Goal: Task Accomplishment & Management: Use online tool/utility

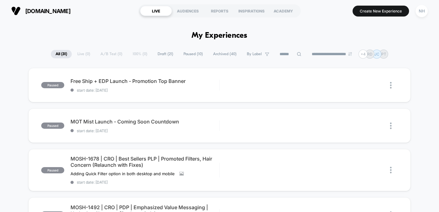
click at [161, 56] on span "Draft ( 21 )" at bounding box center [165, 54] width 25 height 8
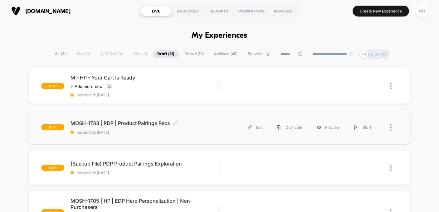
click at [149, 120] on span "MOSH-1733 | PDP | Product Pairings Recs Click to edit experience details" at bounding box center [144, 123] width 148 height 6
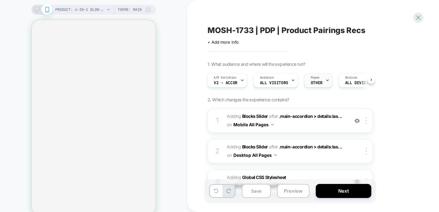
click at [320, 78] on div "Pages OTHER" at bounding box center [316, 80] width 24 height 14
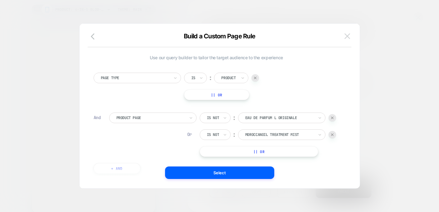
click at [345, 37] on img at bounding box center [347, 35] width 6 height 5
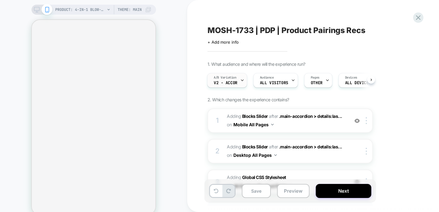
click at [234, 82] on span "V2 - Accor" at bounding box center [226, 83] width 24 height 4
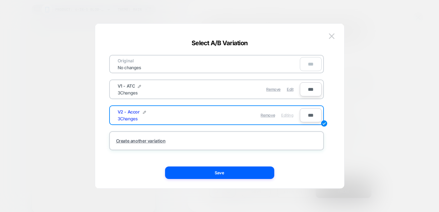
click at [199, 88] on div "V1 - ATC 3 Changes" at bounding box center [163, 89] width 91 height 12
click at [289, 89] on span "Edit" at bounding box center [289, 89] width 7 height 5
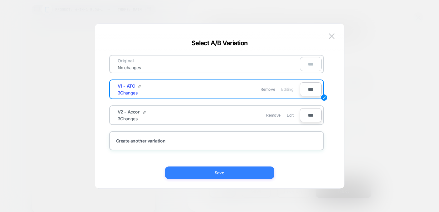
click at [250, 173] on button "Save" at bounding box center [219, 172] width 109 height 12
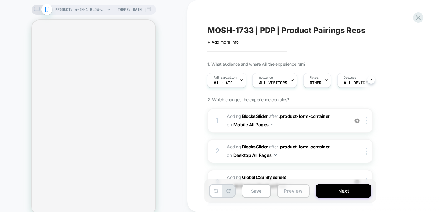
click at [286, 190] on button "Preview" at bounding box center [293, 191] width 32 height 14
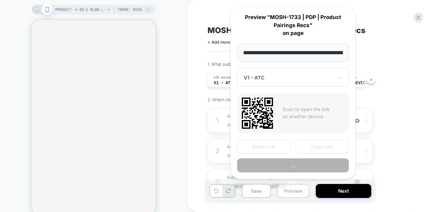
scroll to position [0, 91]
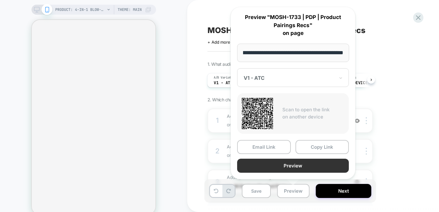
click at [291, 160] on button "Preview" at bounding box center [293, 166] width 112 height 14
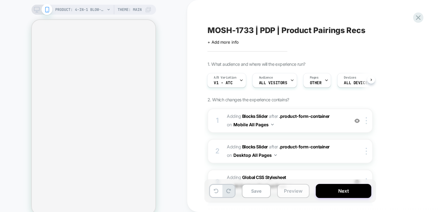
click at [288, 190] on button "Preview" at bounding box center [293, 191] width 32 height 14
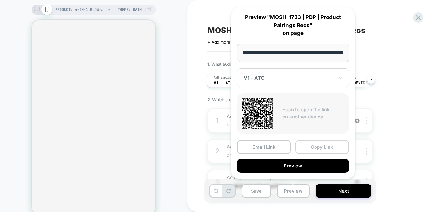
click at [307, 148] on button "Copy Link" at bounding box center [322, 147] width 54 height 14
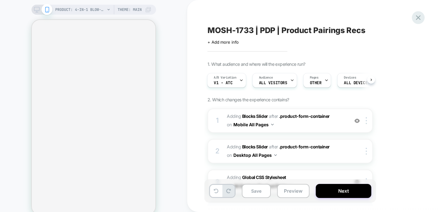
click at [415, 18] on icon at bounding box center [418, 17] width 8 height 8
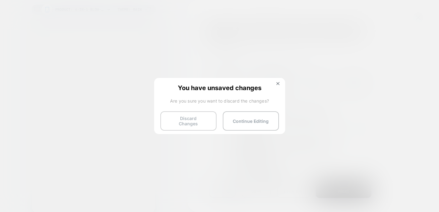
click at [206, 121] on button "Discard Changes" at bounding box center [188, 120] width 56 height 19
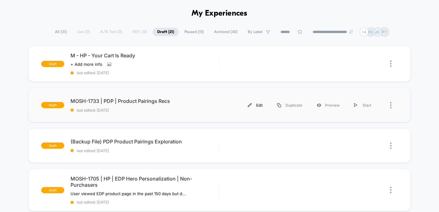
scroll to position [23, 0]
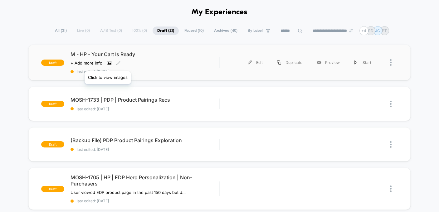
click at [108, 63] on icon at bounding box center [109, 63] width 3 height 2
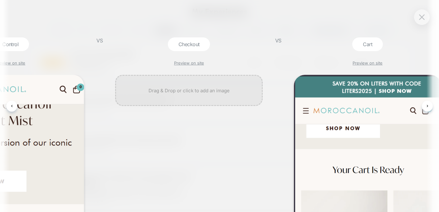
scroll to position [0, 112]
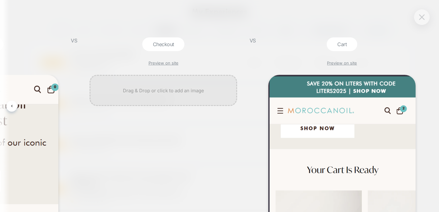
click at [420, 17] on img at bounding box center [422, 16] width 6 height 5
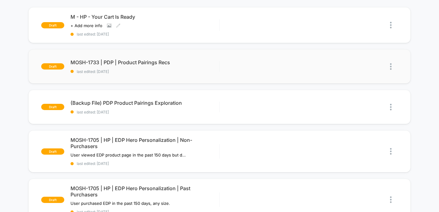
scroll to position [0, 0]
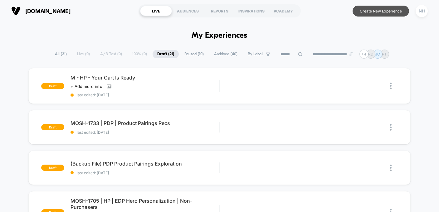
click at [377, 10] on button "Create New Experience" at bounding box center [380, 11] width 56 height 11
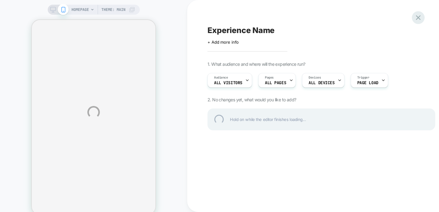
click at [418, 16] on div at bounding box center [417, 17] width 13 height 13
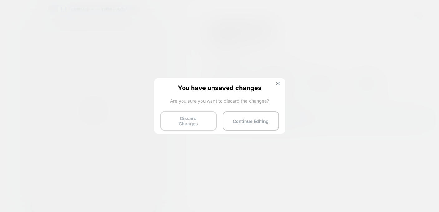
click at [196, 123] on button "Discard Changes" at bounding box center [188, 120] width 56 height 19
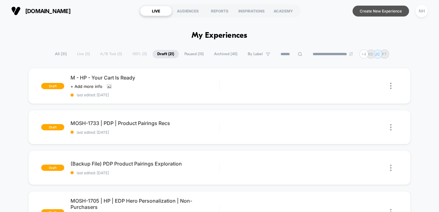
click at [377, 14] on button "Create New Experience" at bounding box center [380, 11] width 56 height 11
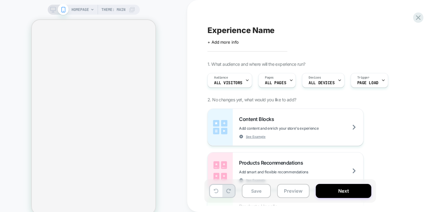
click at [259, 31] on span "Experience Name" at bounding box center [240, 30] width 67 height 9
click at [234, 31] on textarea "********" at bounding box center [234, 30] width 54 height 9
drag, startPoint x: 213, startPoint y: 31, endPoint x: 266, endPoint y: 31, distance: 53.3
click at [266, 31] on div "********" at bounding box center [321, 30] width 228 height 9
type textarea "**********"
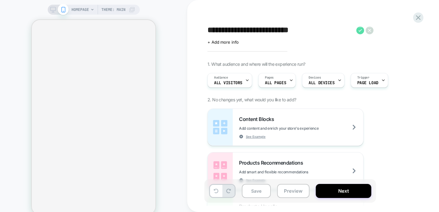
click at [359, 30] on icon at bounding box center [360, 30] width 8 height 8
click at [51, 11] on icon at bounding box center [53, 10] width 6 height 6
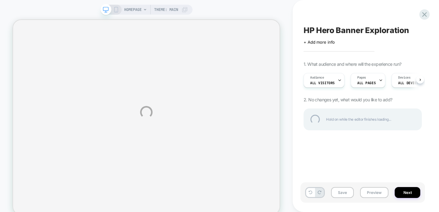
click at [374, 76] on div "HOMEPAGE Theme: MAIN HP Hero Banner Exploration Click to edit experience detail…" at bounding box center [219, 112] width 439 height 224
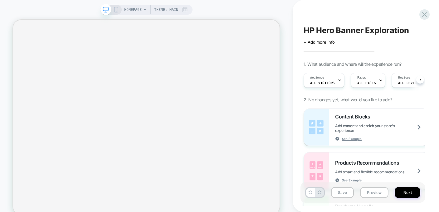
scroll to position [0, 0]
click at [374, 81] on div "Pages ALL PAGES" at bounding box center [365, 80] width 31 height 14
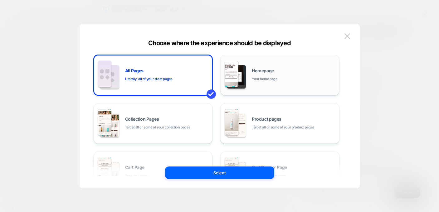
click at [243, 82] on img at bounding box center [236, 76] width 19 height 23
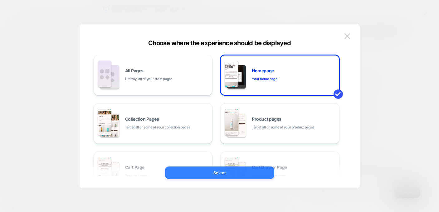
click at [231, 168] on button "Select" at bounding box center [219, 172] width 109 height 12
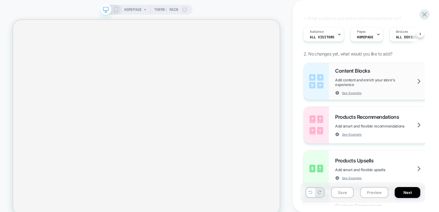
scroll to position [46, 0]
click at [317, 88] on img at bounding box center [316, 80] width 25 height 37
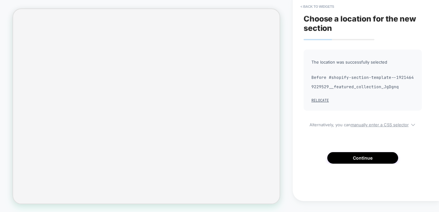
scroll to position [110, 0]
click at [322, 100] on button "Relocate" at bounding box center [319, 100] width 17 height 5
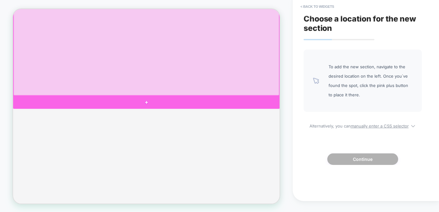
click at [277, 127] on div at bounding box center [190, 133] width 355 height 17
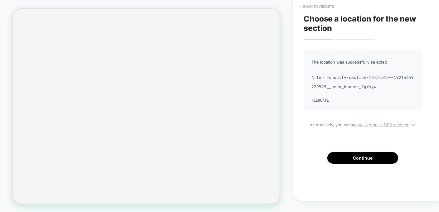
scroll to position [0, 0]
click at [358, 153] on button "Continue" at bounding box center [362, 158] width 71 height 12
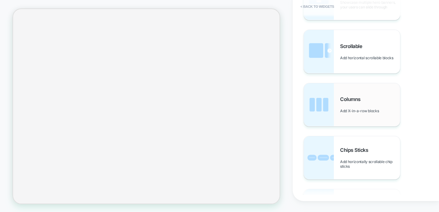
scroll to position [248, 0]
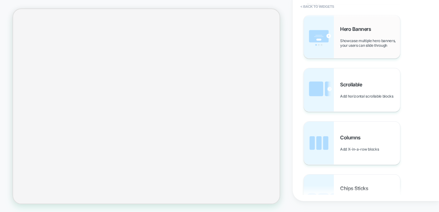
click at [320, 48] on img at bounding box center [319, 36] width 30 height 43
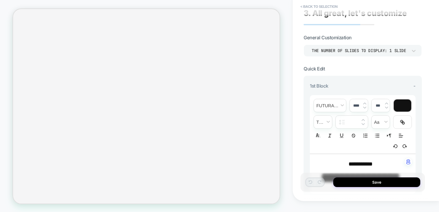
scroll to position [6, 0]
click at [391, 54] on div "THE NUMBER OF SLIDES TO DISPLAY: 1 SLIDE" at bounding box center [362, 50] width 118 height 12
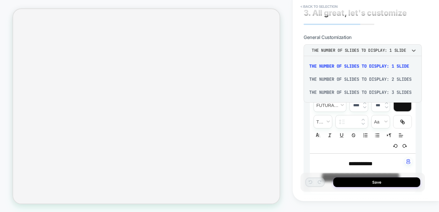
click at [400, 23] on div at bounding box center [219, 106] width 439 height 212
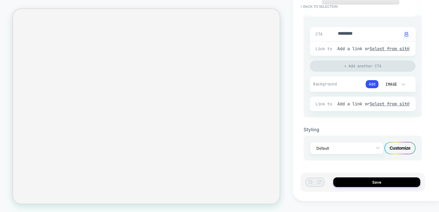
scroll to position [201, 0]
click at [400, 147] on div "Customize" at bounding box center [399, 148] width 31 height 12
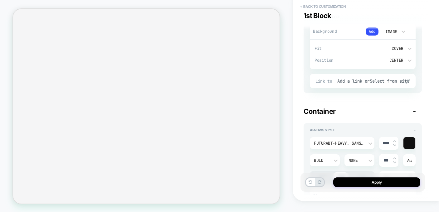
scroll to position [540, 0]
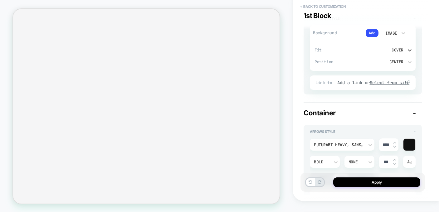
click at [401, 53] on div "Cover" at bounding box center [387, 49] width 32 height 5
click at [419, 67] on div at bounding box center [219, 106] width 439 height 212
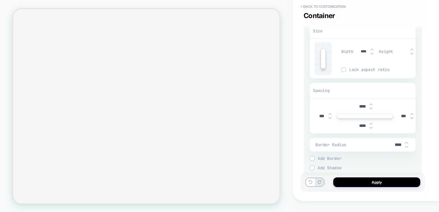
scroll to position [1104, 0]
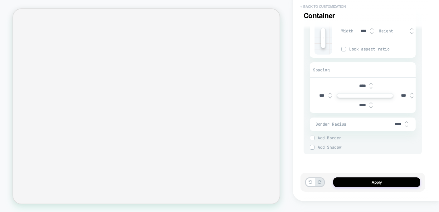
click at [315, 5] on button "< Back to customization" at bounding box center [322, 7] width 51 height 10
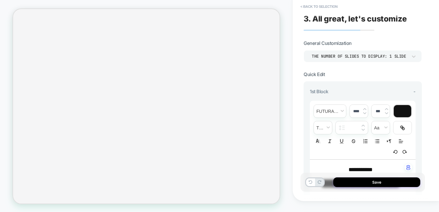
type textarea "*"
click at [315, 5] on button "< Back to selection" at bounding box center [318, 7] width 43 height 10
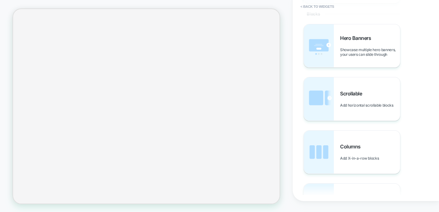
scroll to position [0, 0]
click at [317, 4] on button "< Back to widgets" at bounding box center [317, 7] width 40 height 10
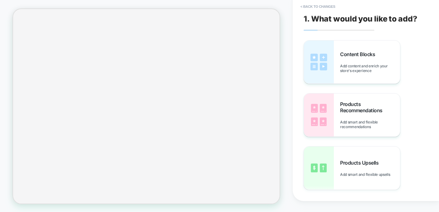
scroll to position [108, 0]
click at [317, 5] on button "< Back to changes" at bounding box center [317, 7] width 41 height 10
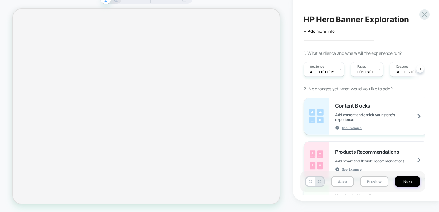
scroll to position [0, 0]
click at [421, 13] on icon at bounding box center [424, 14] width 8 height 8
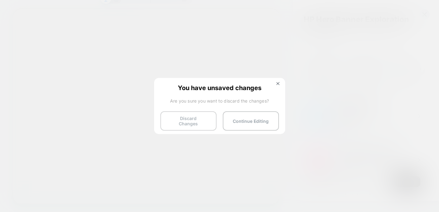
click at [205, 120] on button "Discard Changes" at bounding box center [188, 120] width 56 height 19
